Goal: Find specific page/section: Find specific page/section

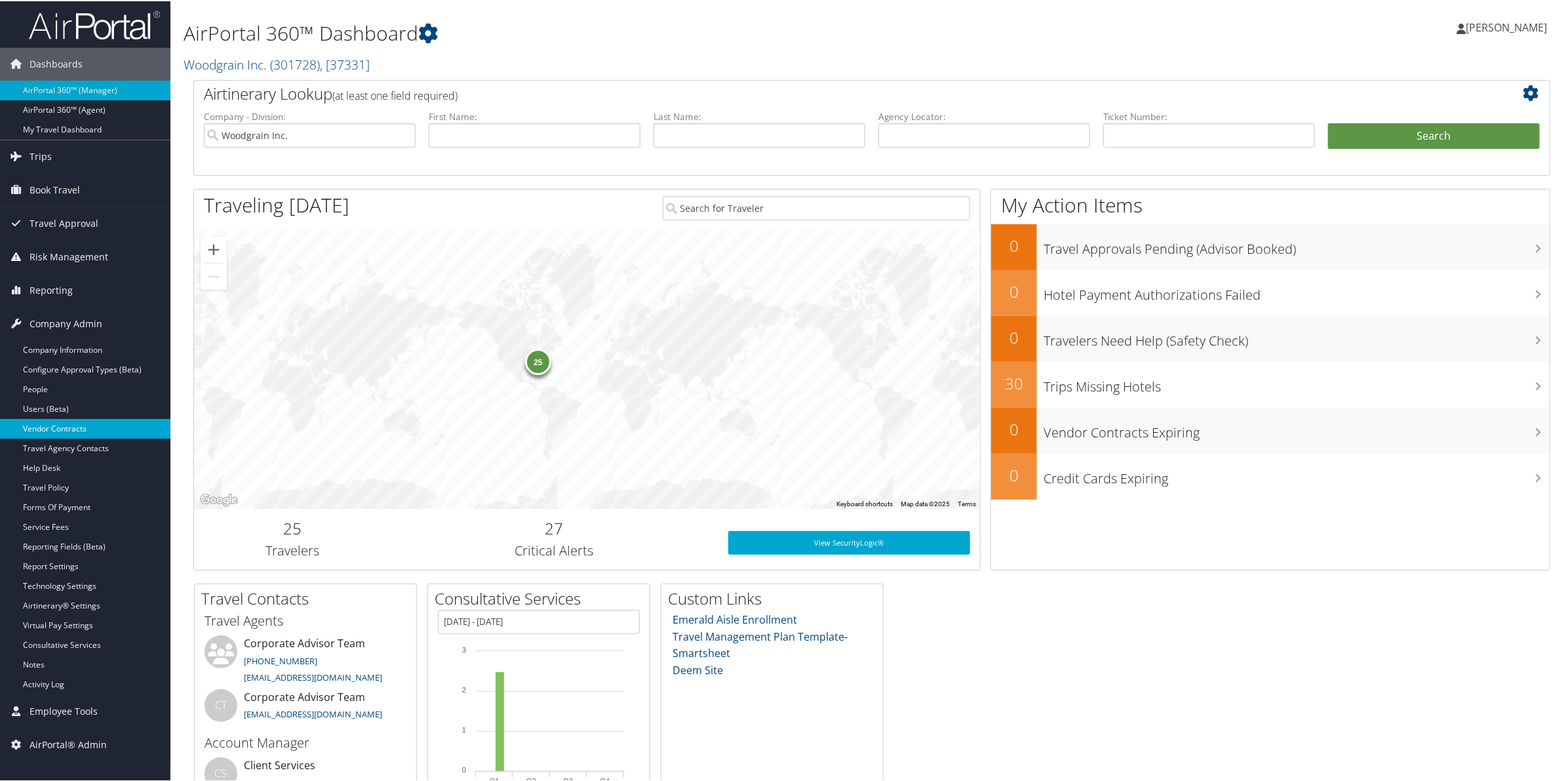
click at [60, 424] on link "Vendor Contracts" at bounding box center [85, 427] width 171 height 19
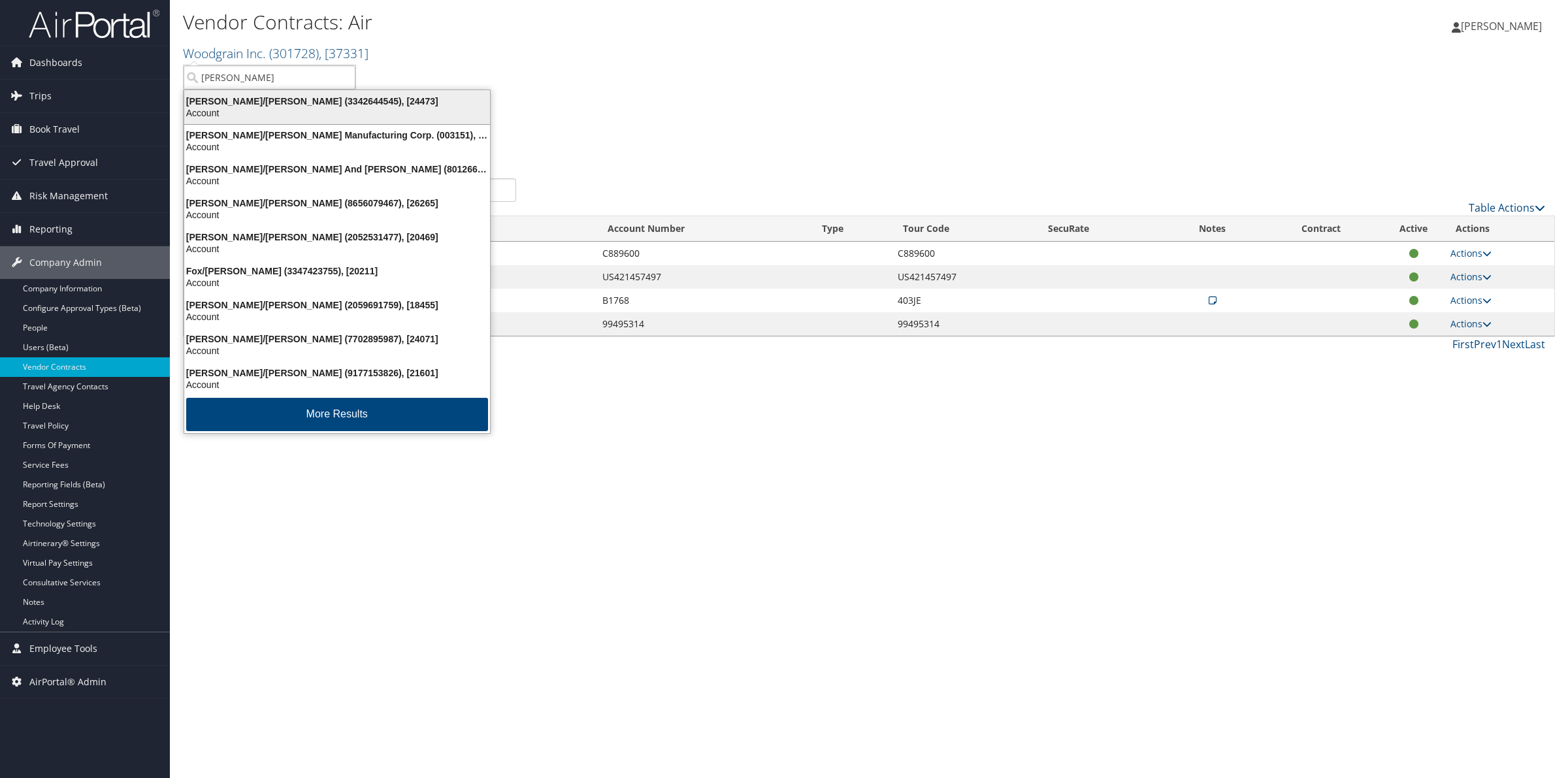
type input "[PERSON_NAME]"
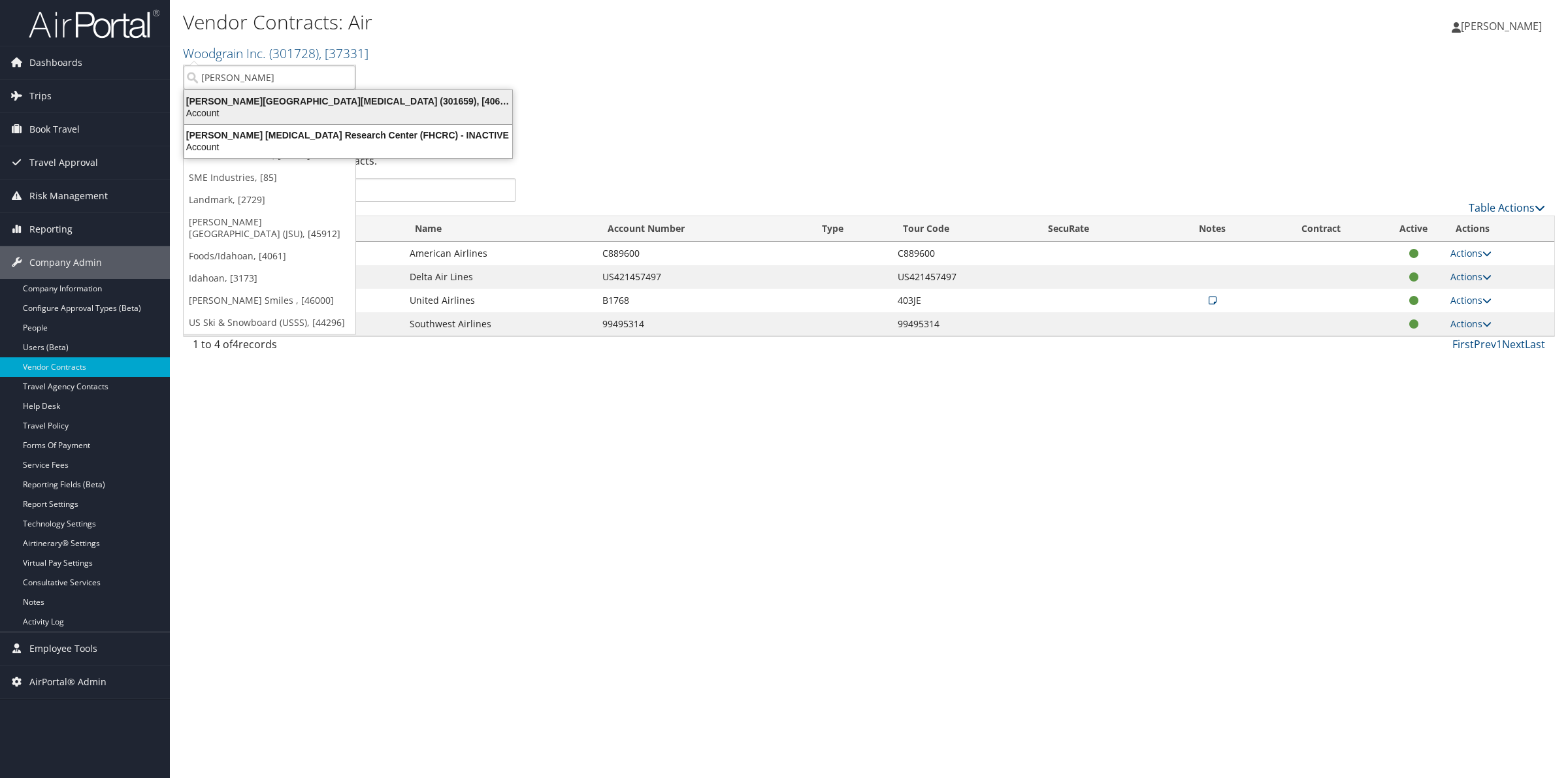
click at [283, 101] on div "[PERSON_NAME][GEOGRAPHIC_DATA][MEDICAL_DATA] (301659), [40671]" at bounding box center [348, 101] width 344 height 12
